Goal: Task Accomplishment & Management: Complete application form

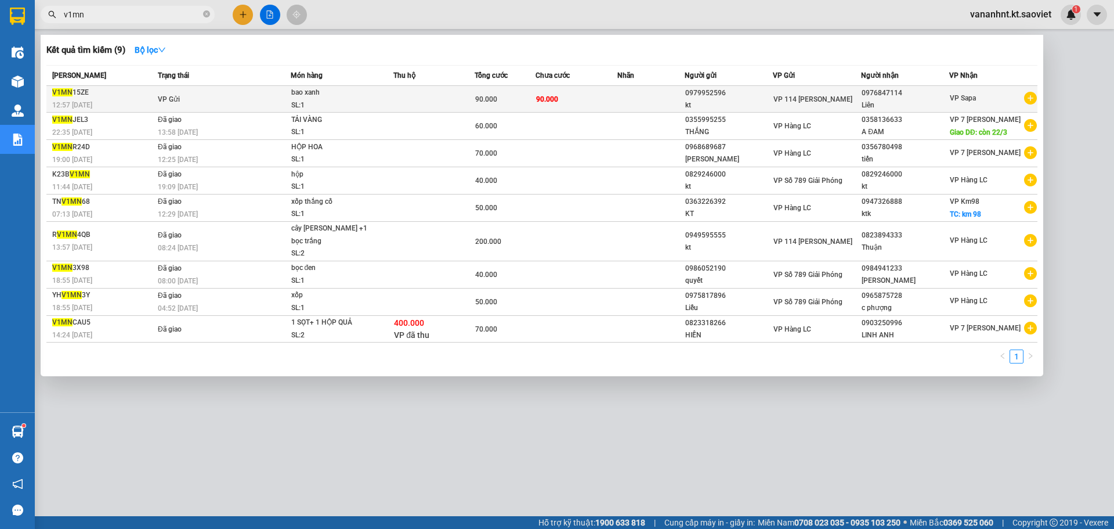
type input "v1mn"
click at [457, 106] on td at bounding box center [434, 99] width 81 height 27
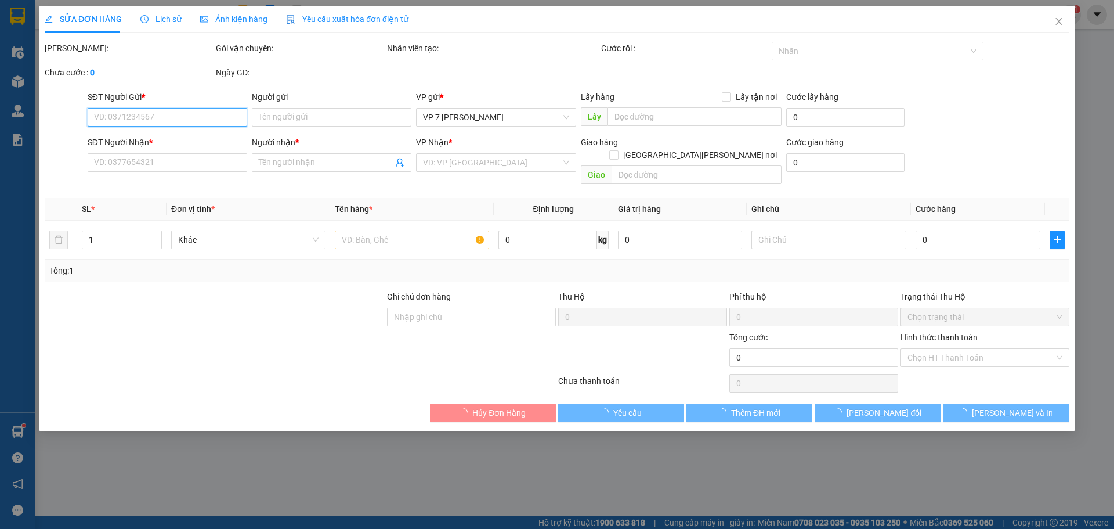
type input "0979952596"
type input "kt"
type input "0976847114"
type input "Liên"
type input "90.000"
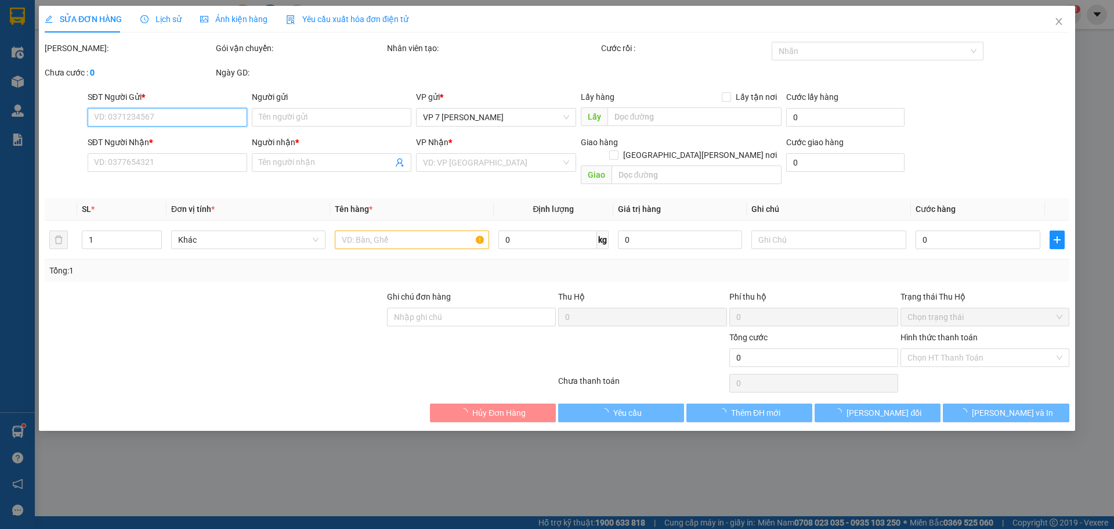
type input "90.000"
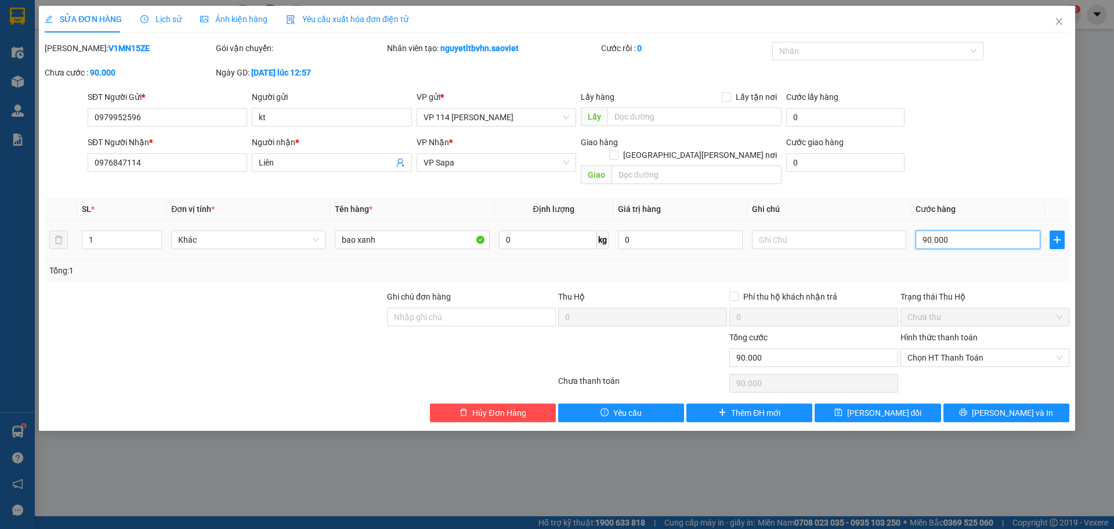
click at [917, 230] on input "90.000" at bounding box center [978, 239] width 125 height 19
type input "7"
type input "70"
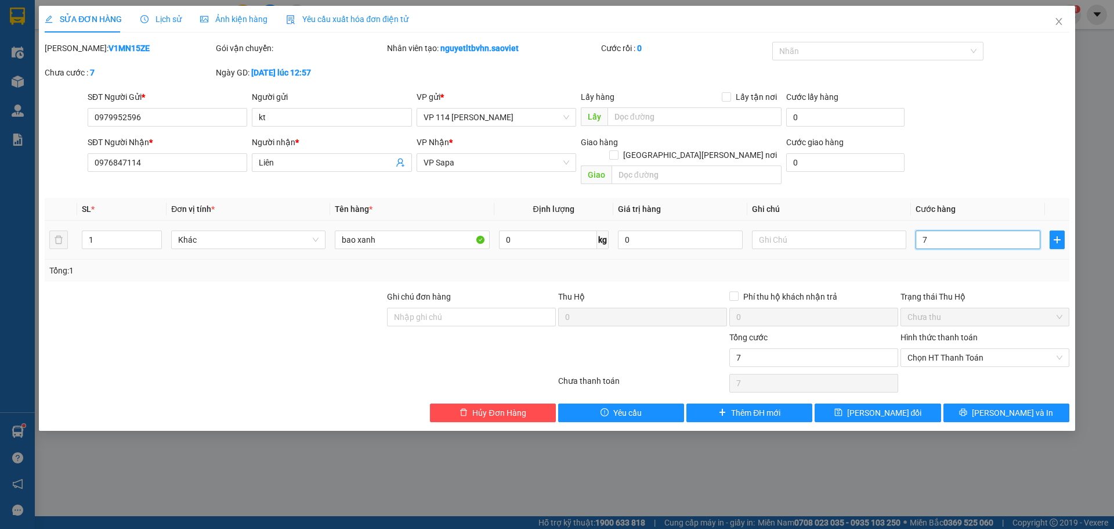
type input "70"
type input "70.000"
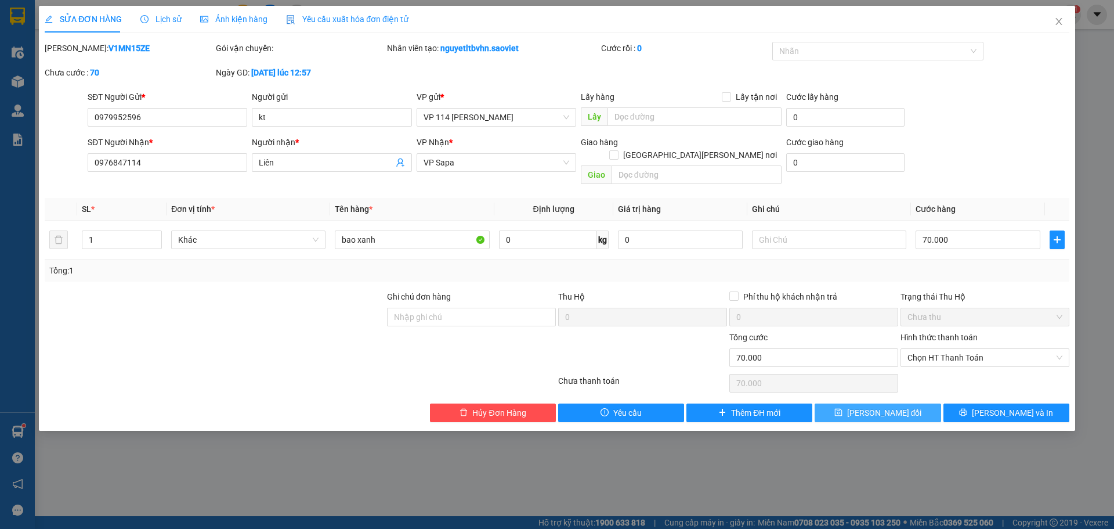
click at [892, 406] on span "[PERSON_NAME] đổi" at bounding box center [884, 412] width 75 height 13
